Goal: Check status

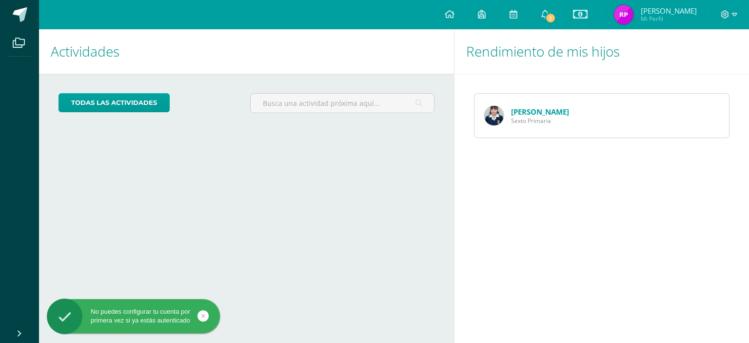
click at [524, 113] on link "[PERSON_NAME]" at bounding box center [540, 112] width 58 height 10
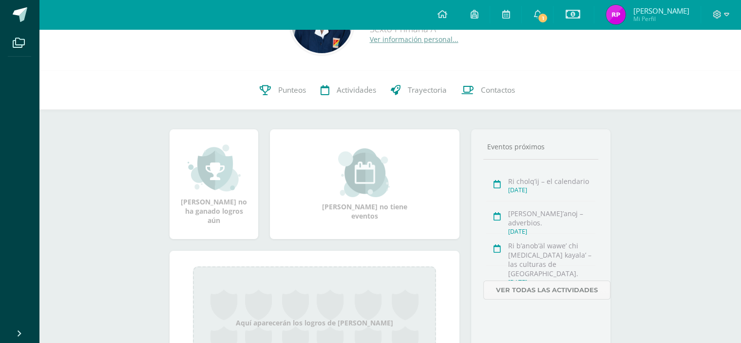
scroll to position [46, 0]
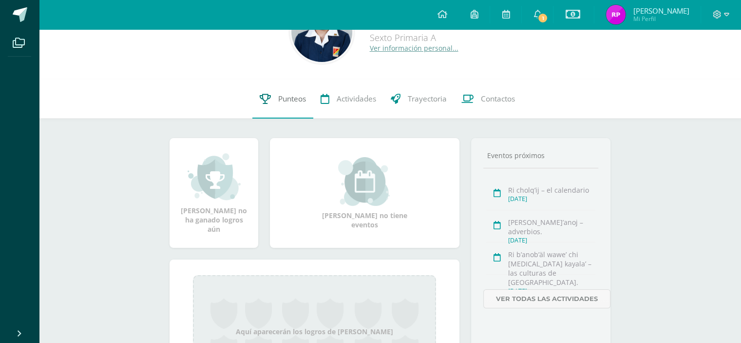
click at [274, 98] on link "Punteos" at bounding box center [283, 98] width 61 height 39
